Goal: Information Seeking & Learning: Learn about a topic

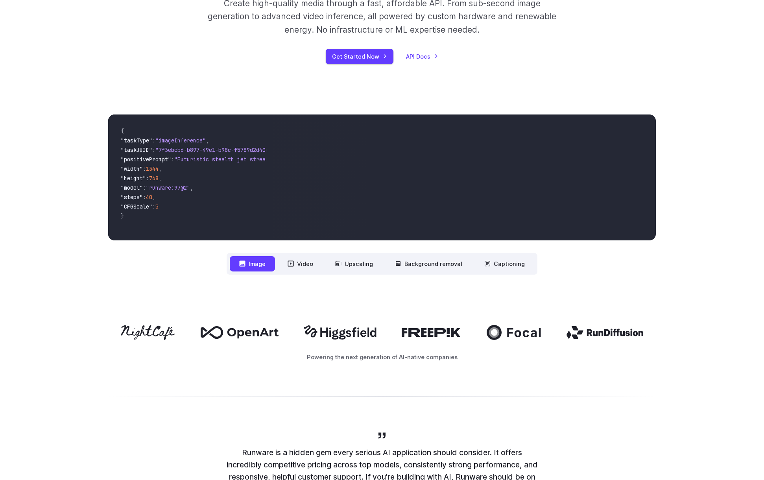
scroll to position [142, 0]
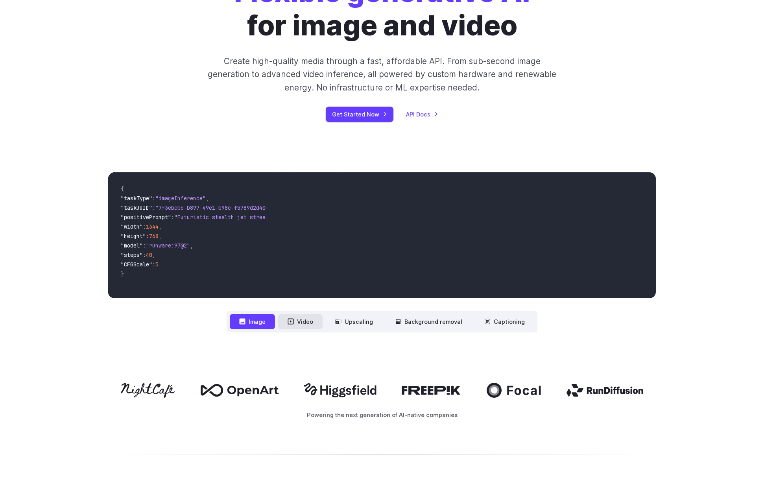
click at [302, 325] on button "Video" at bounding box center [300, 321] width 44 height 15
click at [259, 324] on button "Image" at bounding box center [252, 321] width 45 height 15
click at [309, 323] on button "Video" at bounding box center [300, 321] width 44 height 15
click at [341, 323] on icon at bounding box center [338, 321] width 6 height 6
click at [357, 323] on button "Upscaling" at bounding box center [354, 321] width 57 height 15
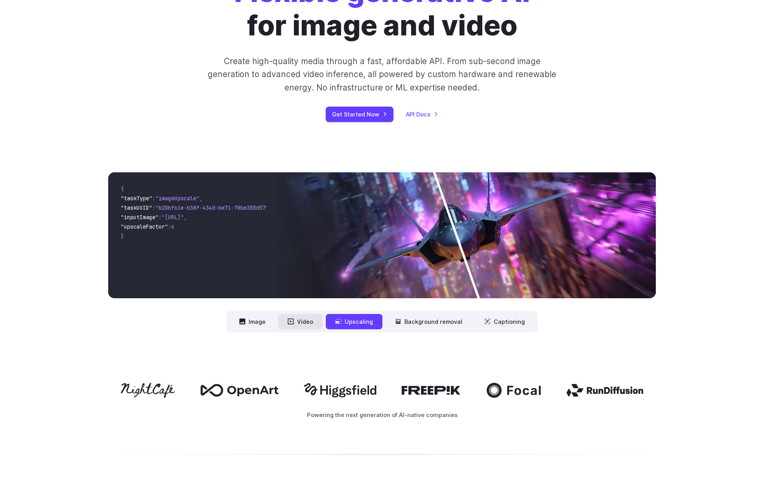
click at [303, 322] on button "Video" at bounding box center [300, 321] width 44 height 15
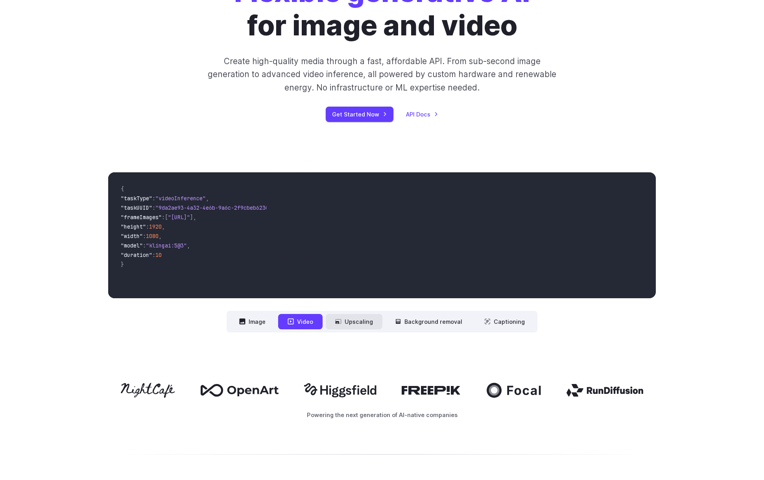
click at [346, 322] on button "Upscaling" at bounding box center [354, 321] width 57 height 15
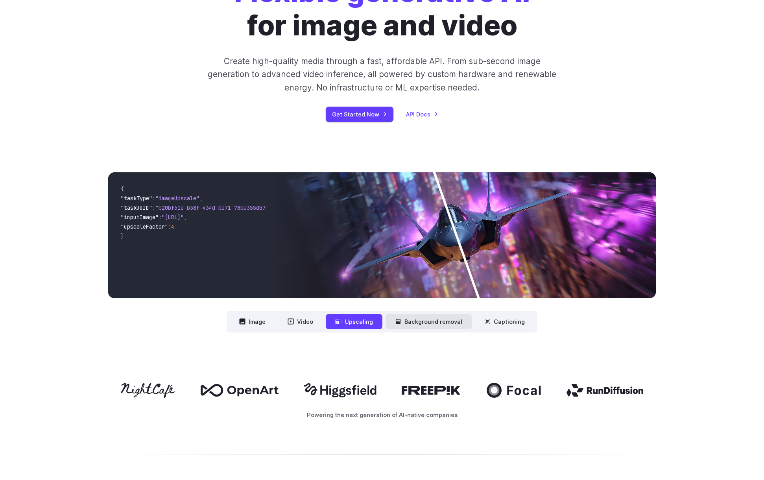
click at [406, 319] on button "Background removal" at bounding box center [428, 321] width 86 height 15
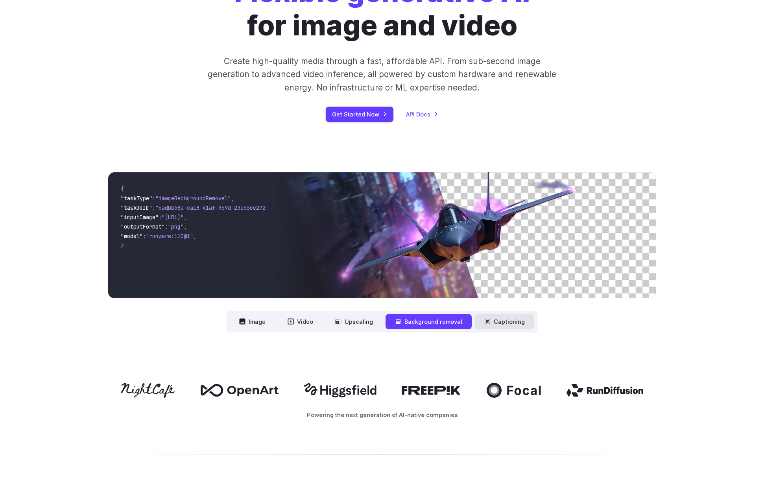
click at [494, 320] on button "Captioning" at bounding box center [504, 321] width 59 height 15
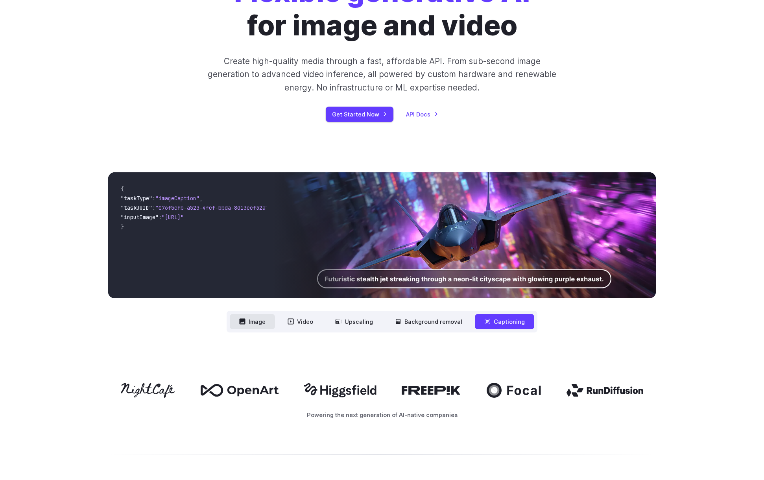
click at [263, 321] on button "Image" at bounding box center [252, 321] width 45 height 15
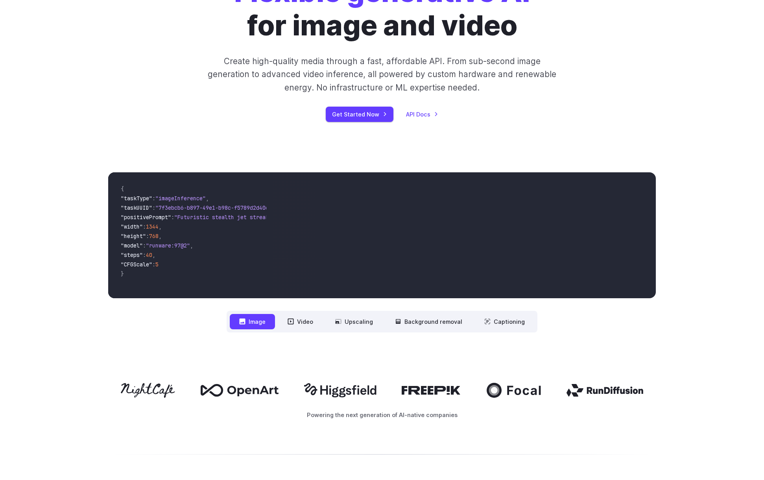
scroll to position [0, 0]
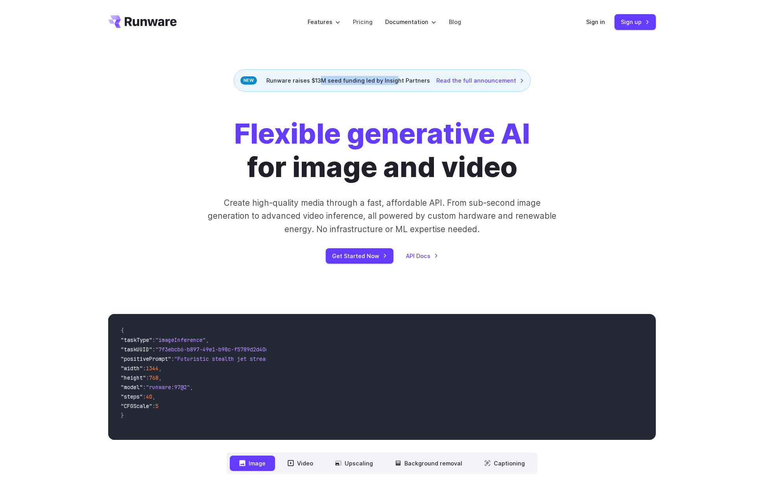
drag, startPoint x: 332, startPoint y: 81, endPoint x: 394, endPoint y: 81, distance: 62.5
click at [394, 81] on div "Runware raises $13M seed funding led by Insight Partners Read the full announce…" at bounding box center [382, 80] width 297 height 22
click at [412, 81] on div "Runware raises $13M seed funding led by Insight Partners Read the full announce…" at bounding box center [382, 80] width 297 height 22
click at [477, 81] on link "Read the full announcement" at bounding box center [480, 80] width 88 height 9
